Goal: Task Accomplishment & Management: Manage account settings

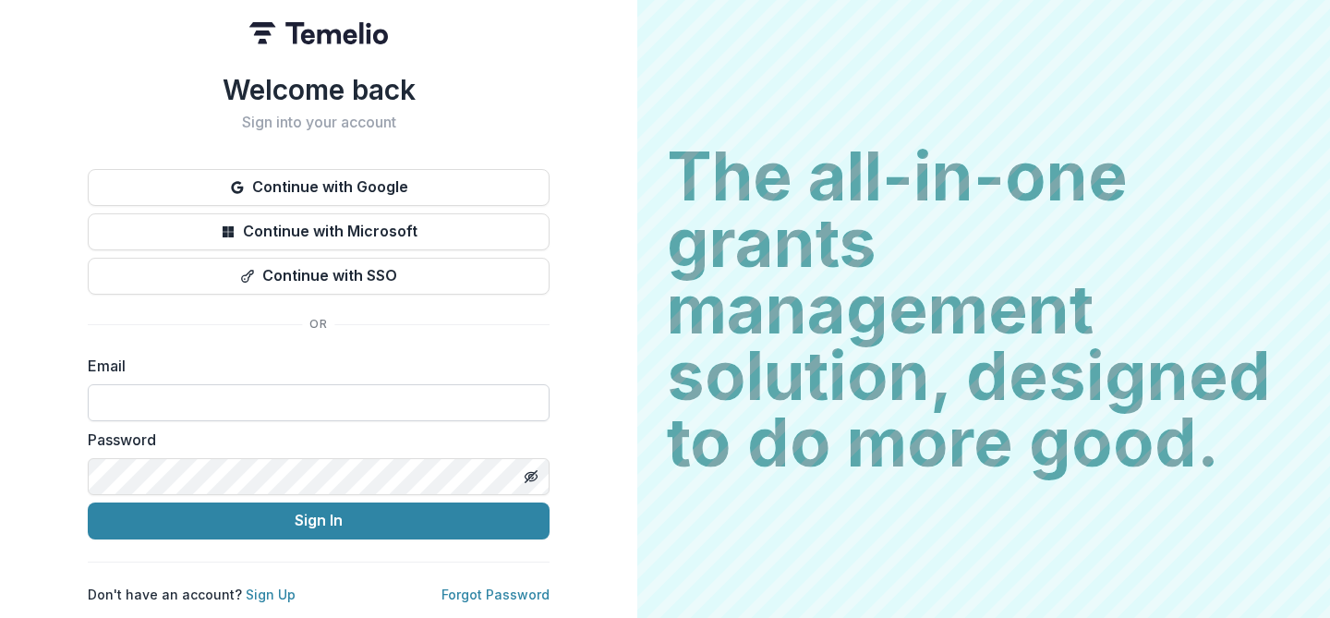
click at [109, 395] on input at bounding box center [319, 402] width 462 height 37
type input "**********"
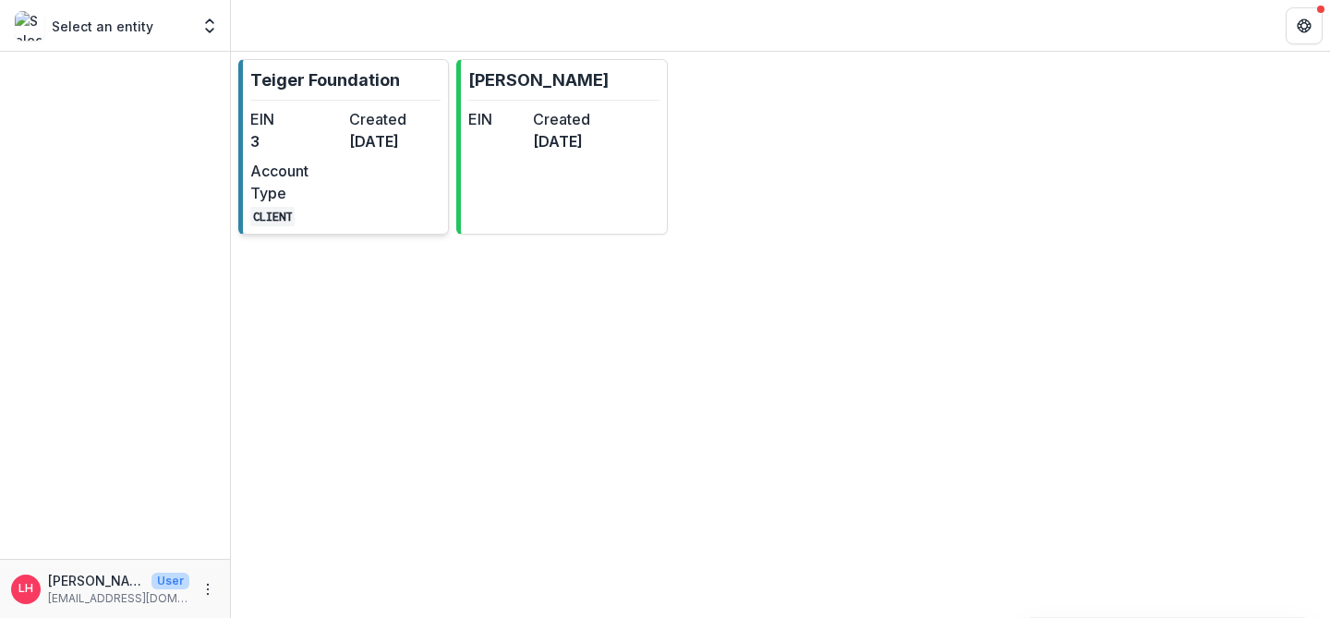
click at [395, 140] on dd "[DATE]" at bounding box center [394, 141] width 91 height 22
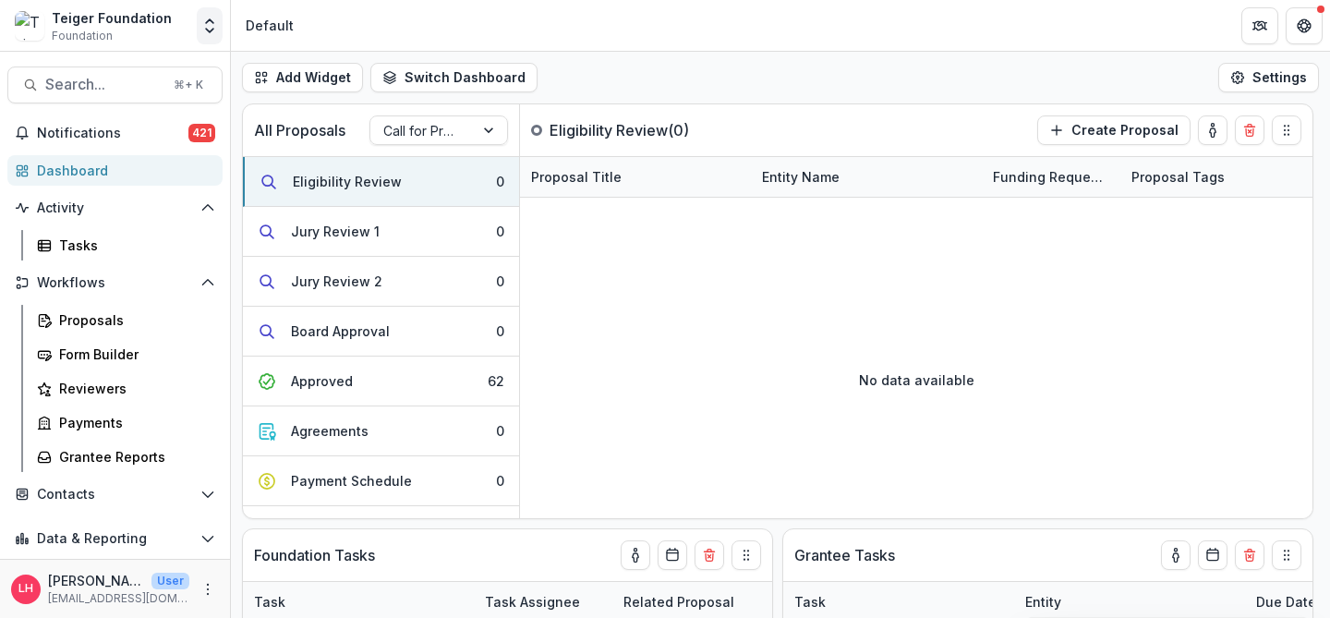
click at [208, 30] on polyline "Open entity switcher" at bounding box center [209, 31] width 7 height 4
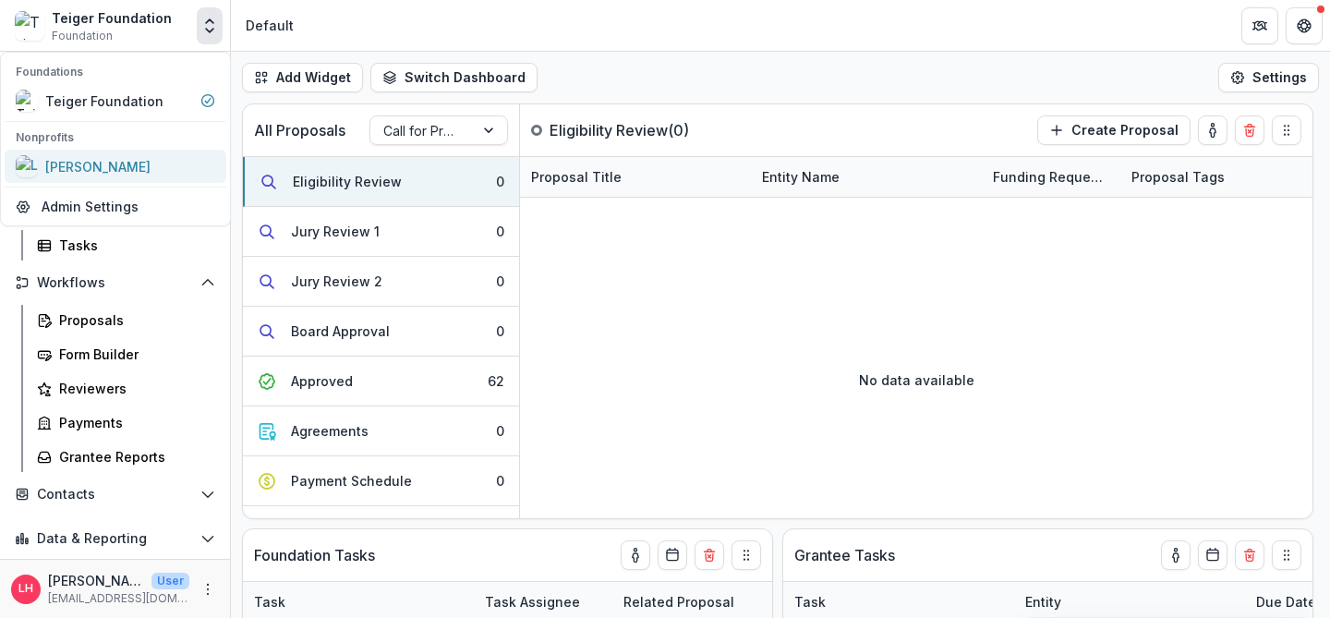
click at [127, 162] on div "[PERSON_NAME]" at bounding box center [97, 166] width 105 height 19
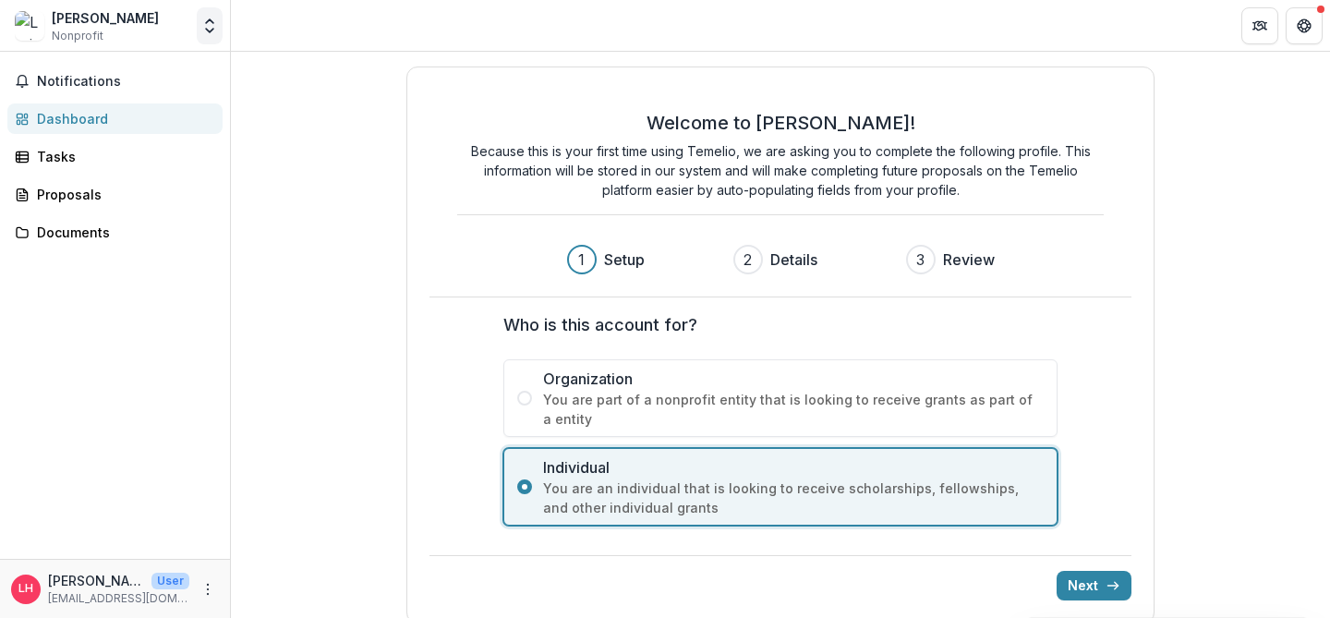
click at [208, 29] on icon "Open entity switcher" at bounding box center [209, 26] width 18 height 18
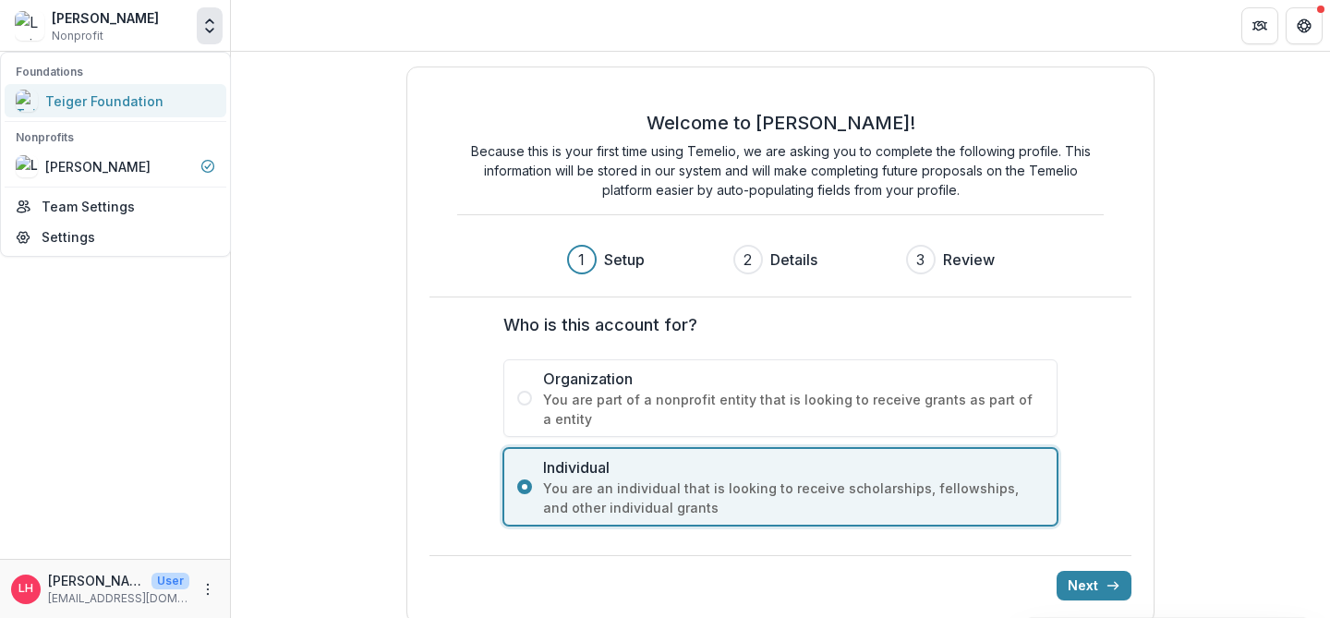
click at [116, 99] on div "Teiger Foundation" at bounding box center [104, 100] width 118 height 19
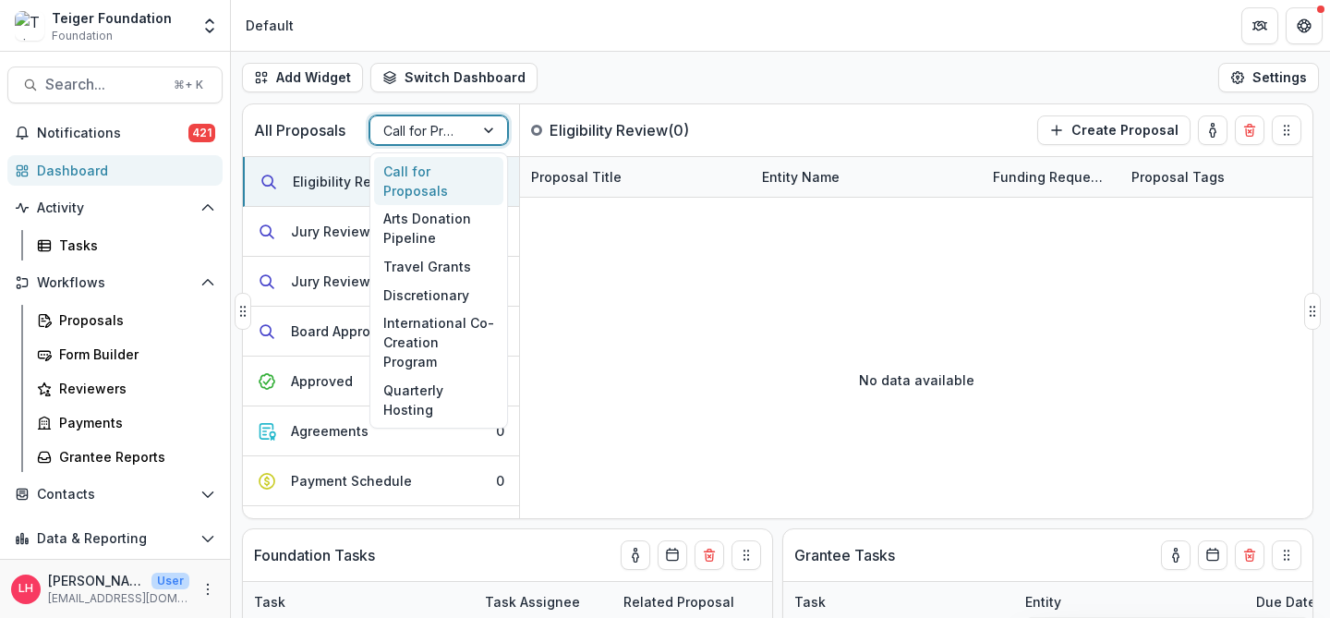
click at [476, 124] on div at bounding box center [490, 130] width 33 height 28
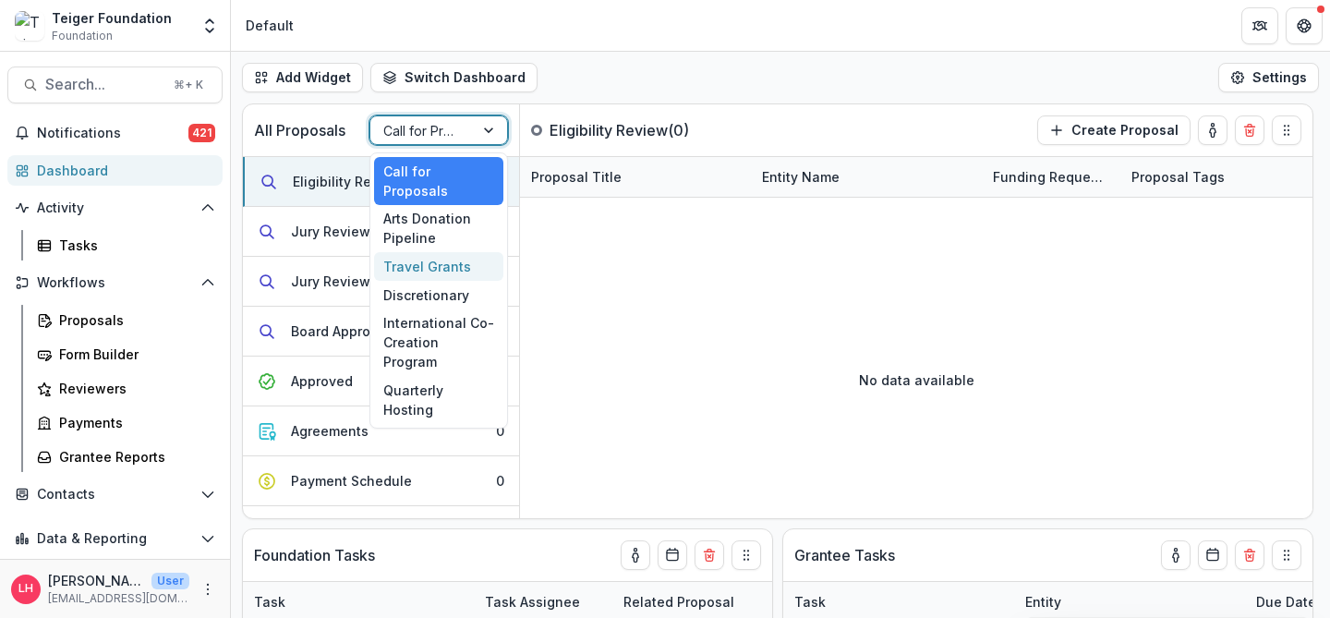
click at [442, 252] on div "Travel Grants" at bounding box center [438, 266] width 129 height 29
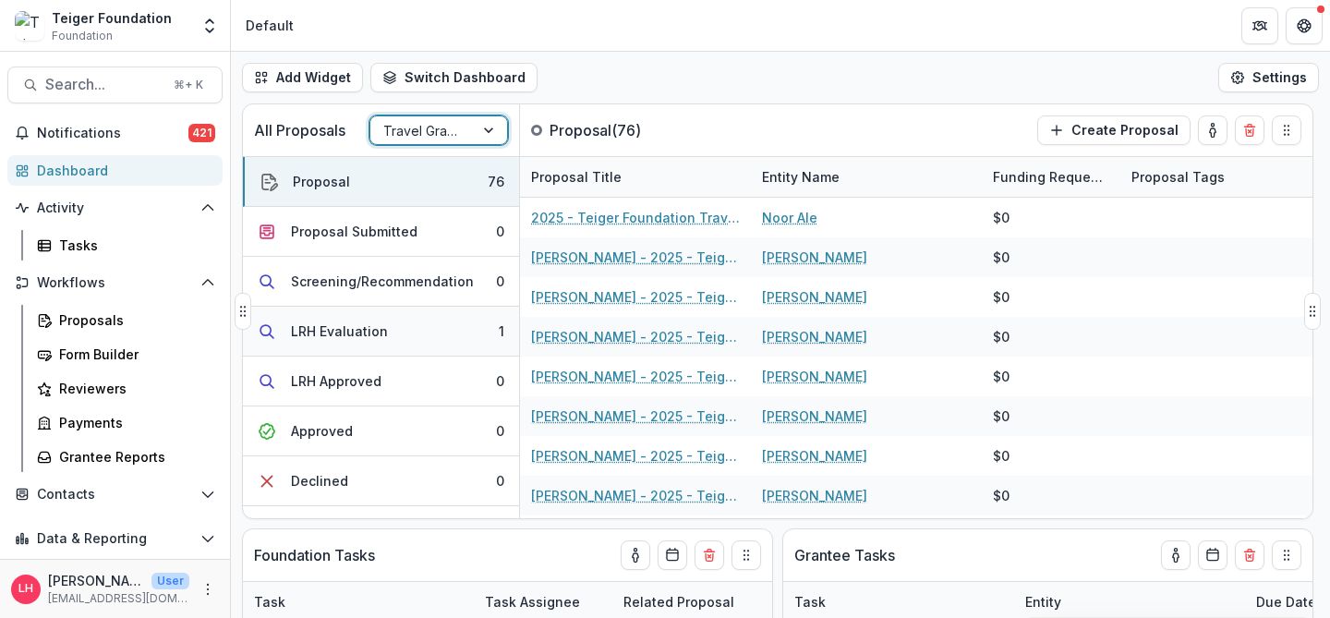
click at [384, 331] on button "LRH Evaluation 1" at bounding box center [381, 332] width 276 height 50
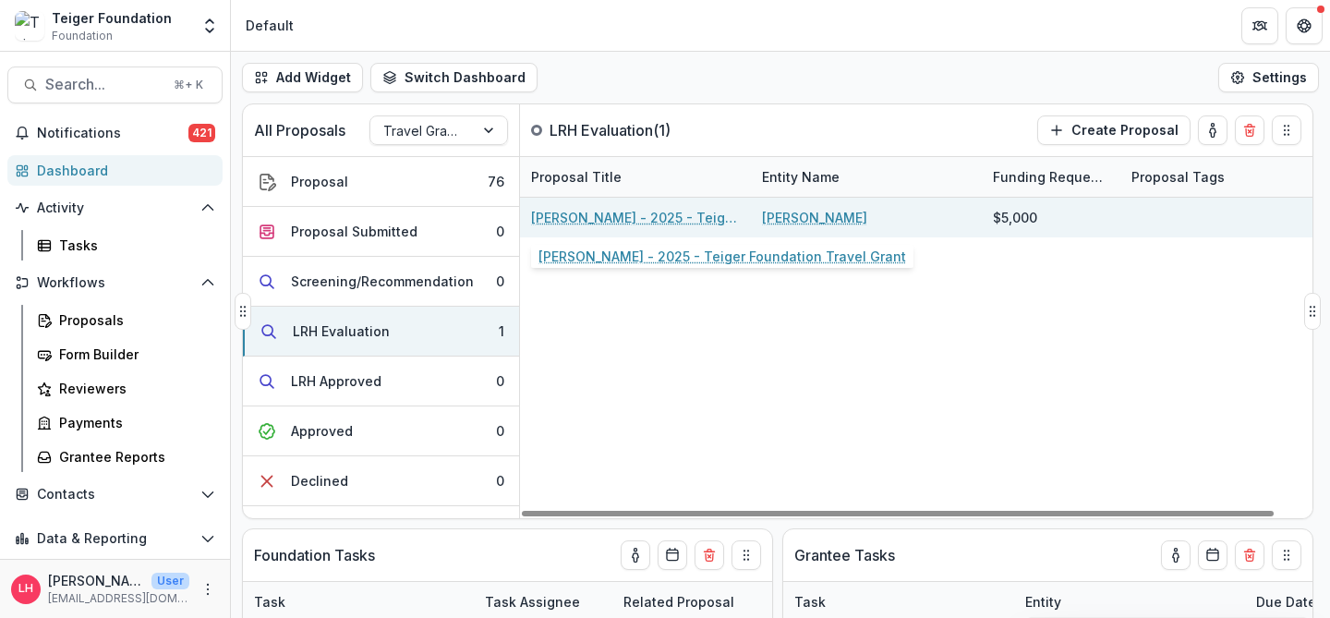
click at [629, 216] on link "[PERSON_NAME] - 2025 - Teiger Foundation Travel Grant" at bounding box center [635, 217] width 209 height 19
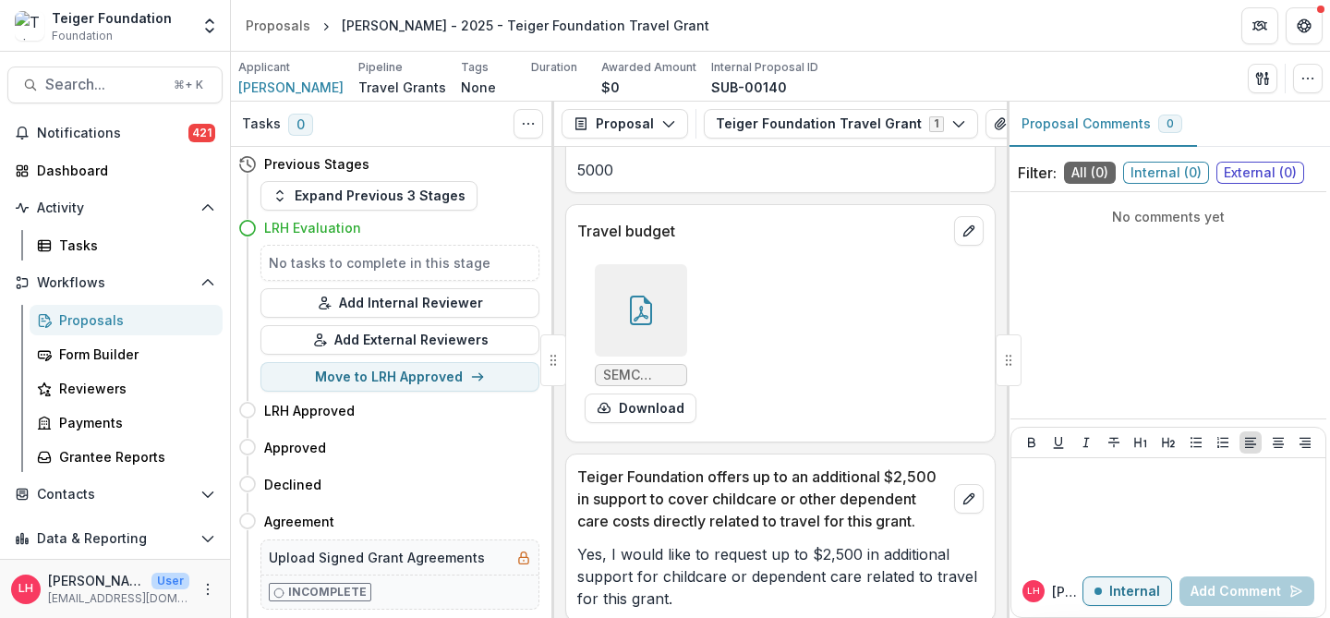
scroll to position [4278, 0]
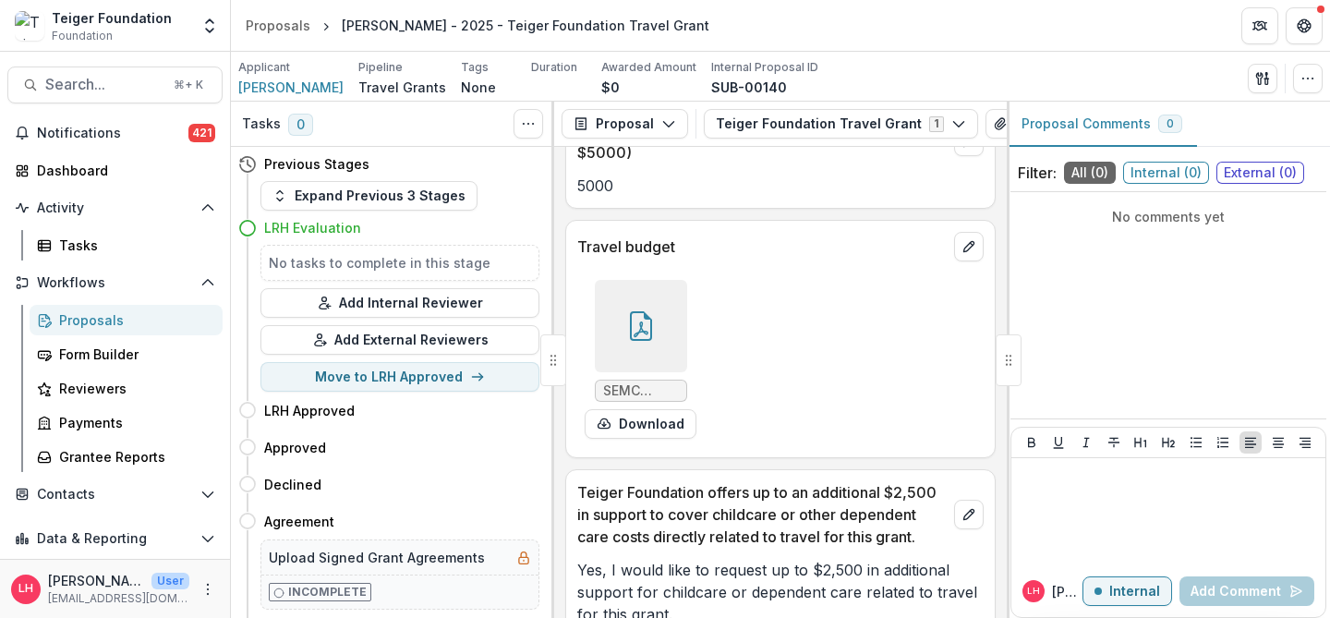
click at [633, 316] on icon at bounding box center [641, 326] width 30 height 30
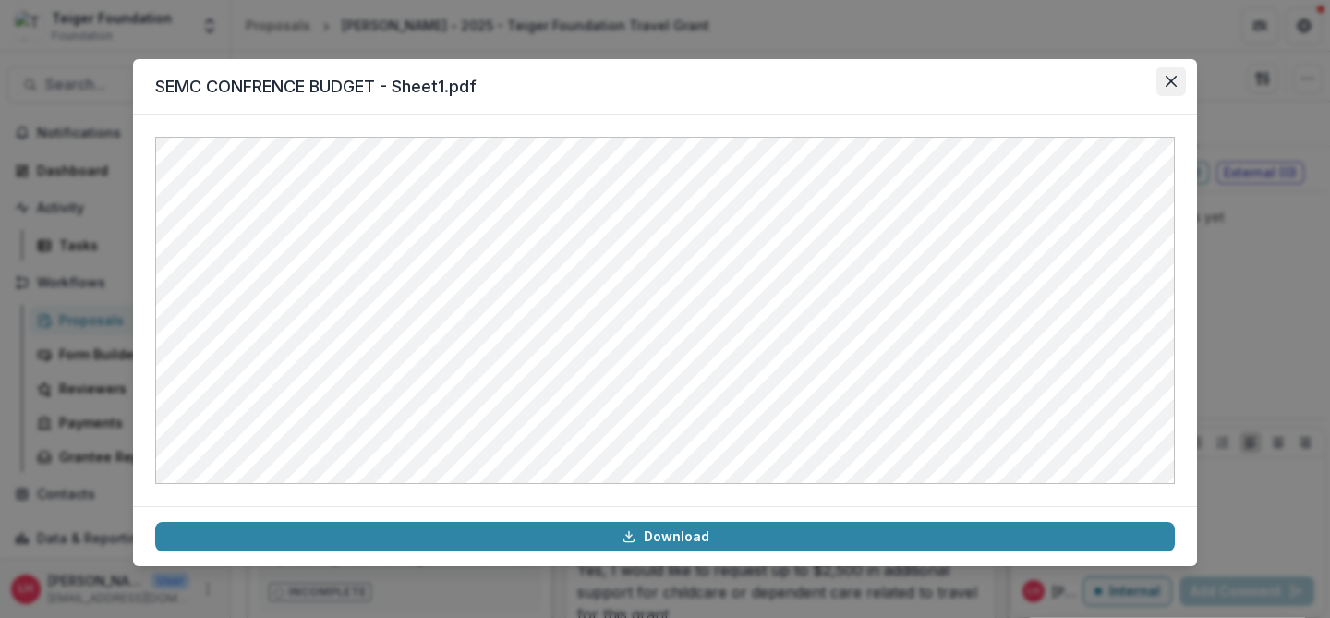
click at [1174, 85] on icon "Close" at bounding box center [1171, 81] width 11 height 11
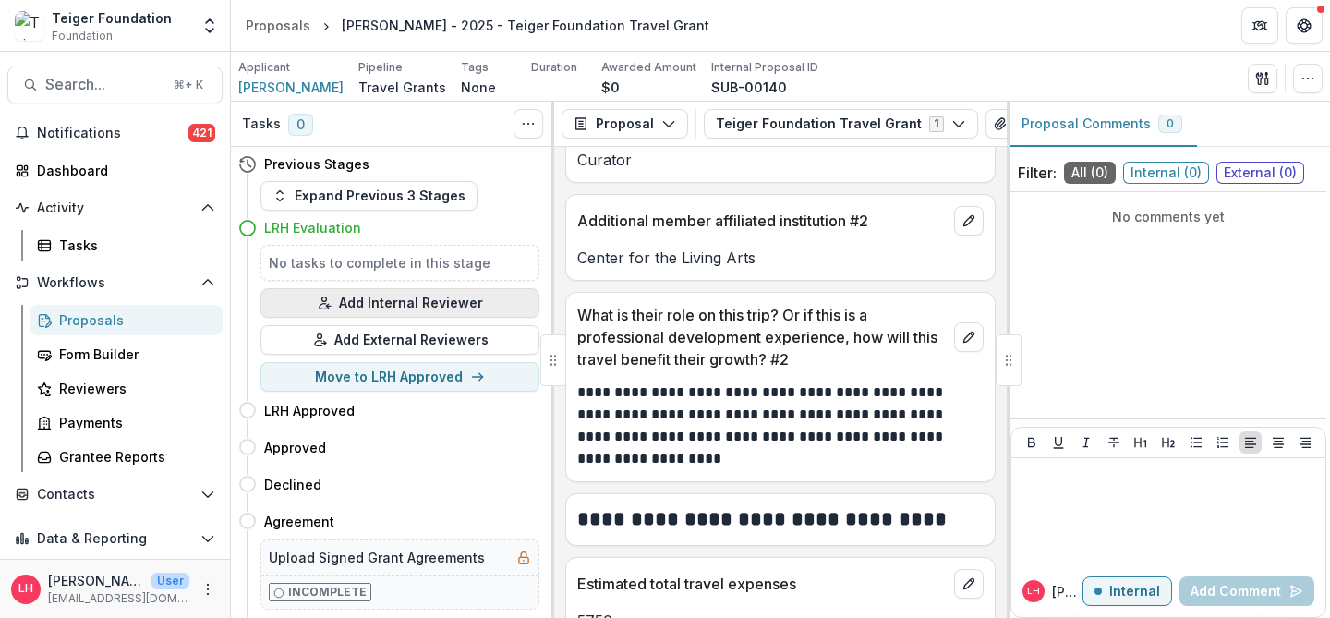
scroll to position [3718, 0]
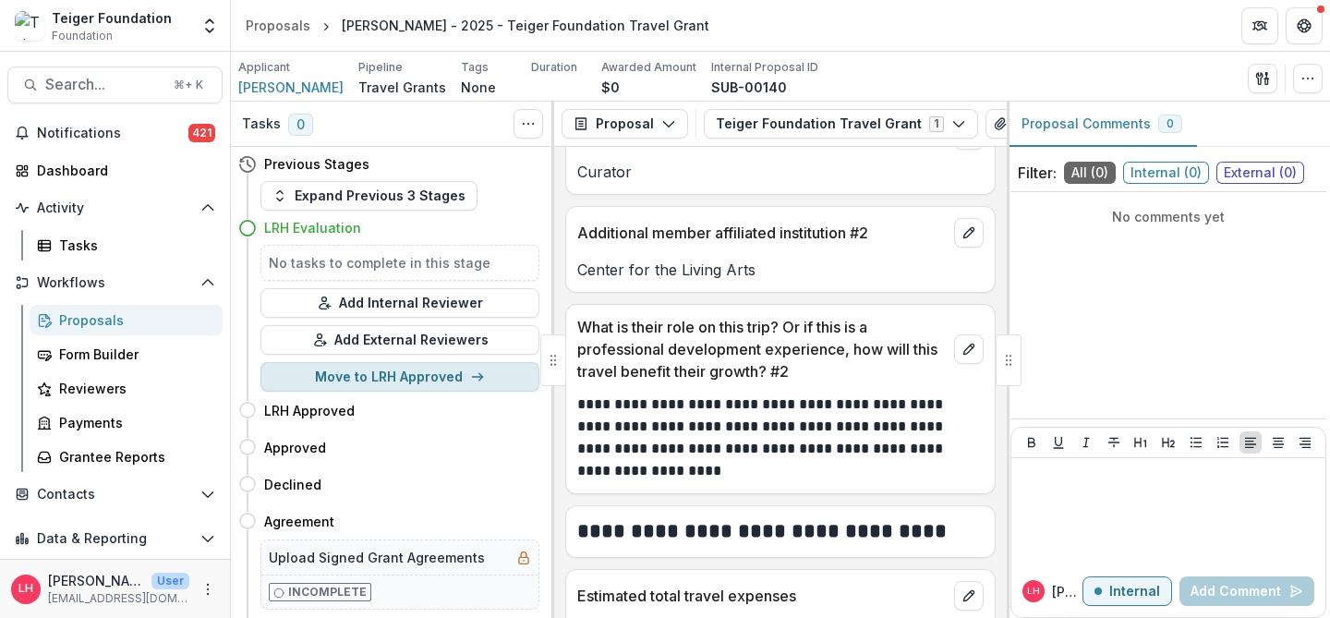
click at [431, 377] on button "Move to LRH Approved" at bounding box center [400, 377] width 279 height 30
select select "**********"
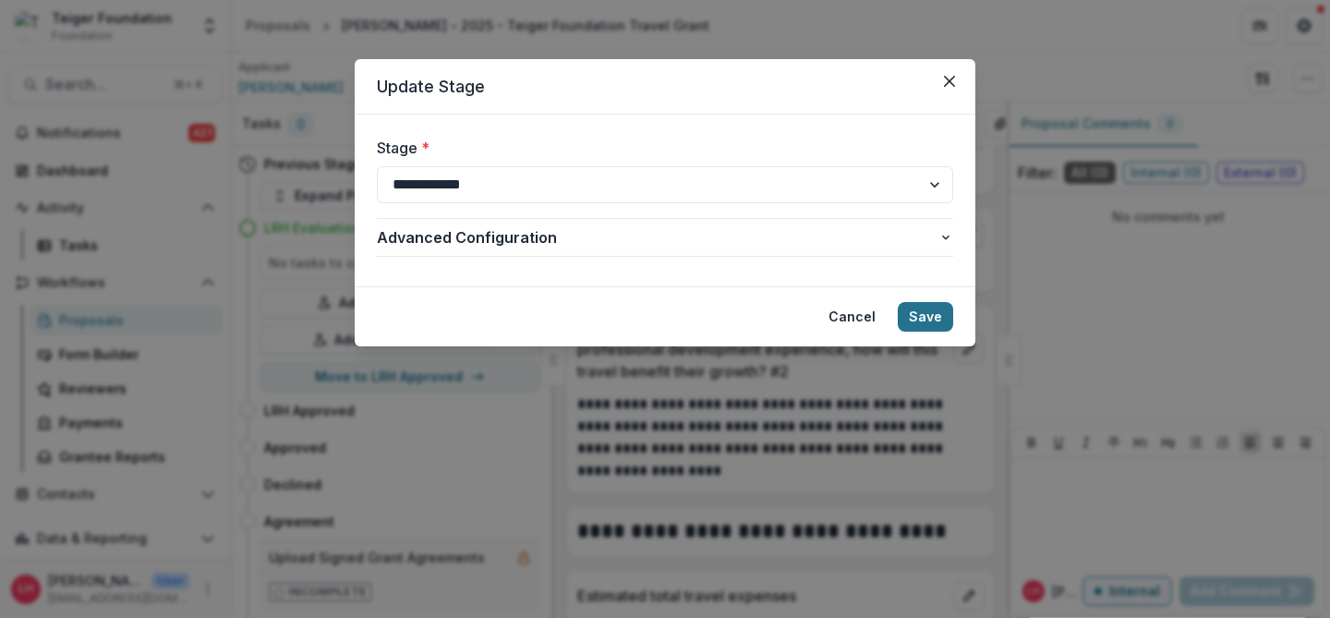
click at [925, 312] on button "Save" at bounding box center [925, 317] width 55 height 30
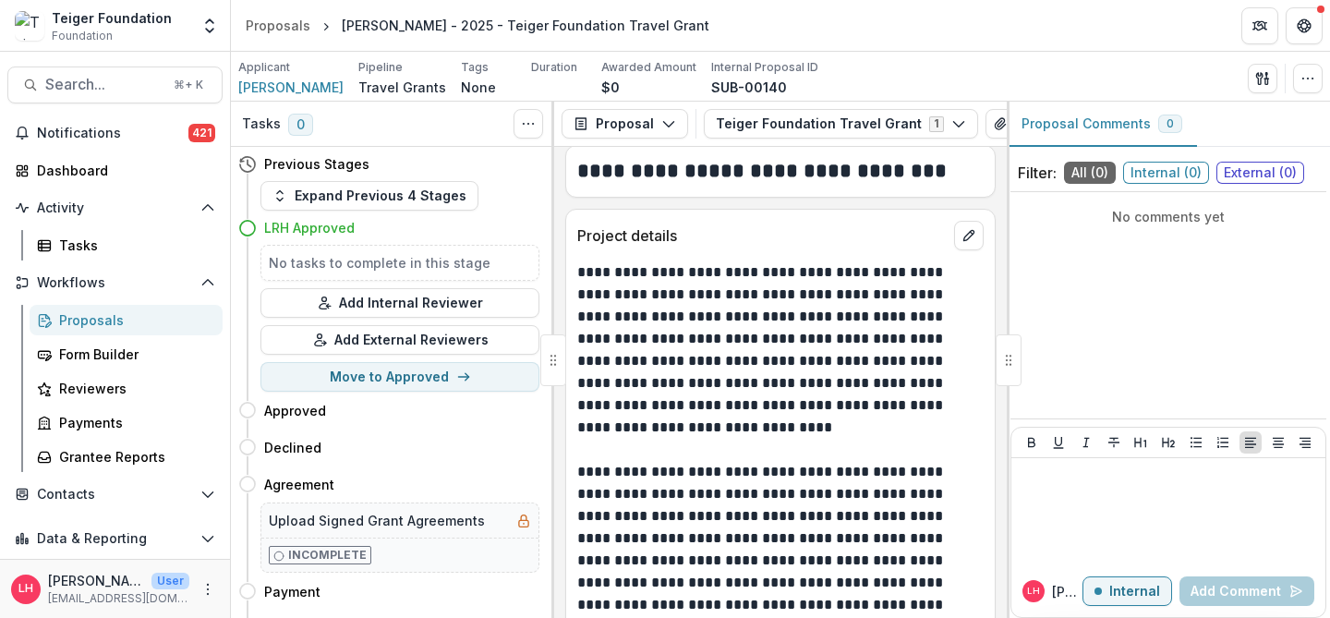
scroll to position [568, 0]
